Goal: Task Accomplishment & Management: Use online tool/utility

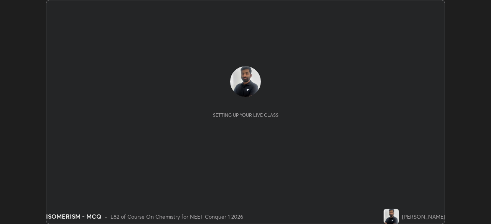
scroll to position [224, 491]
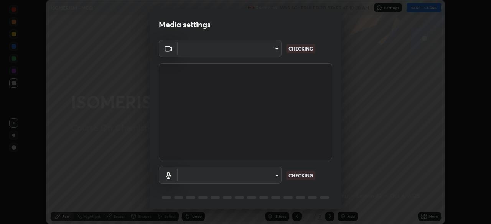
type input "3587b5fcf6e6b1efd567becf28dfd5d3df51b249fd3ad8f2a19155ee8f6d36a4"
type input "communications"
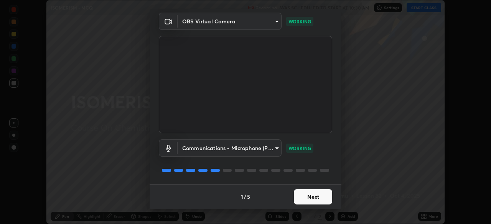
click at [316, 200] on button "Next" at bounding box center [313, 196] width 38 height 15
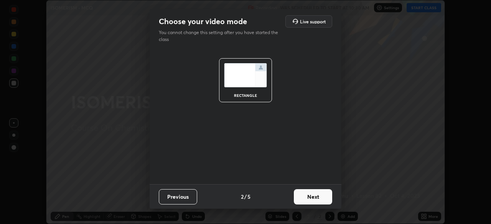
click at [313, 196] on button "Next" at bounding box center [313, 196] width 38 height 15
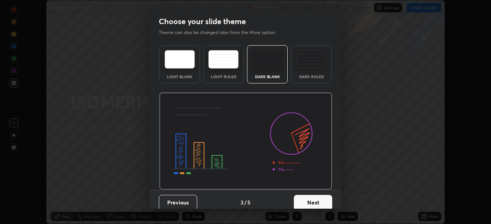
click at [310, 198] on button "Next" at bounding box center [313, 202] width 38 height 15
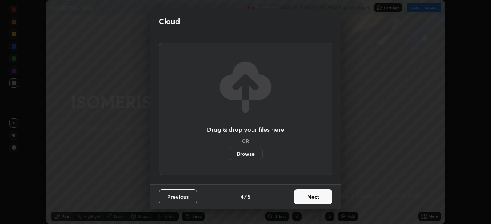
click at [310, 198] on button "Next" at bounding box center [313, 196] width 38 height 15
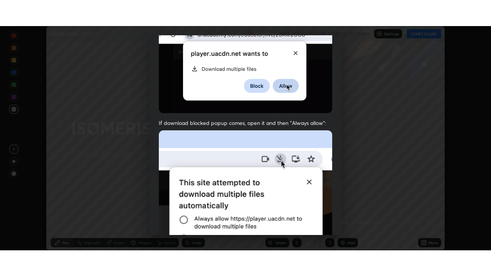
scroll to position [184, 0]
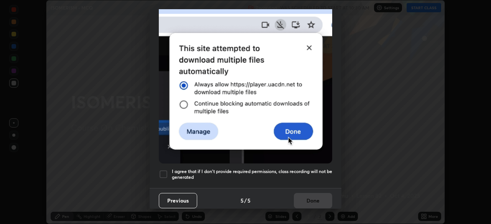
click at [299, 169] on h5 "I agree that if I don't provide required permissions, class recording will not …" at bounding box center [252, 175] width 160 height 12
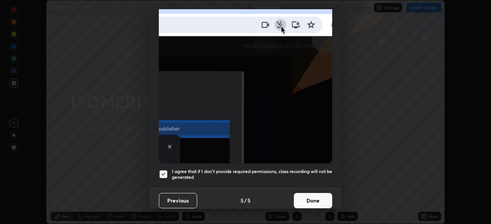
click at [313, 193] on button "Done" at bounding box center [313, 200] width 38 height 15
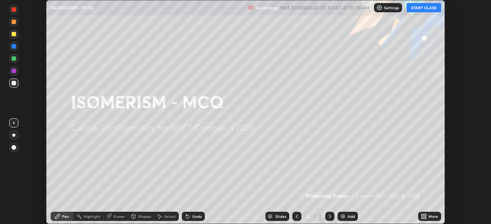
click at [417, 9] on button "START CLASS" at bounding box center [424, 7] width 35 height 9
click at [424, 217] on icon at bounding box center [424, 217] width 6 height 6
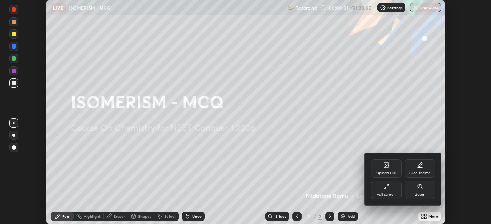
click at [388, 190] on div "Full screen" at bounding box center [386, 190] width 31 height 18
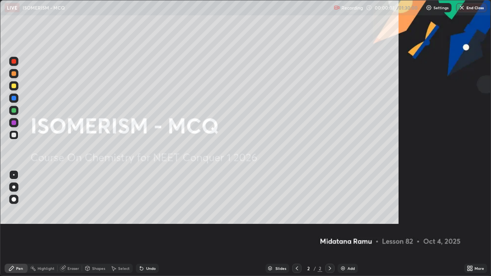
scroll to position [276, 491]
